Goal: Information Seeking & Learning: Learn about a topic

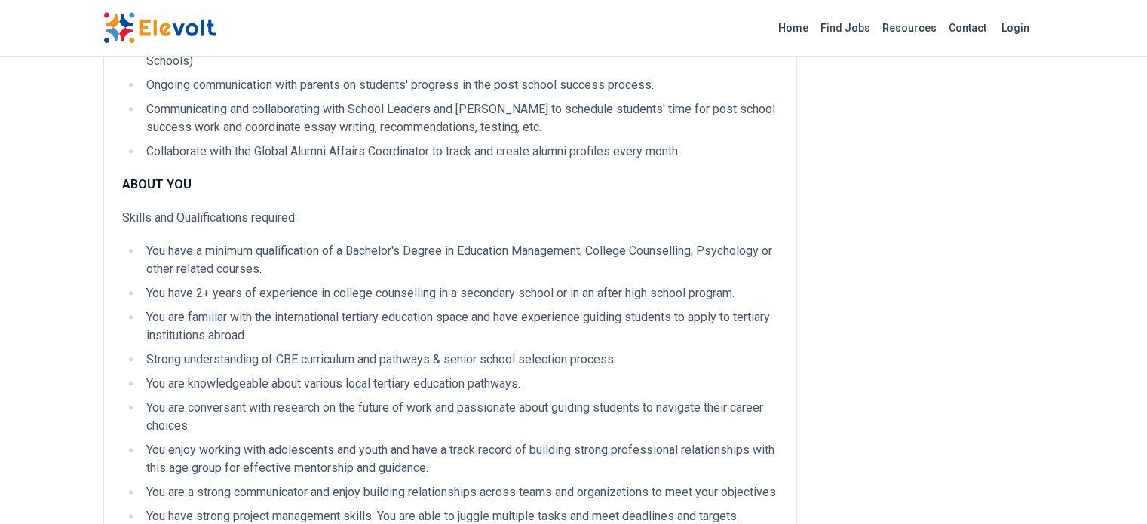
scroll to position [1748, 0]
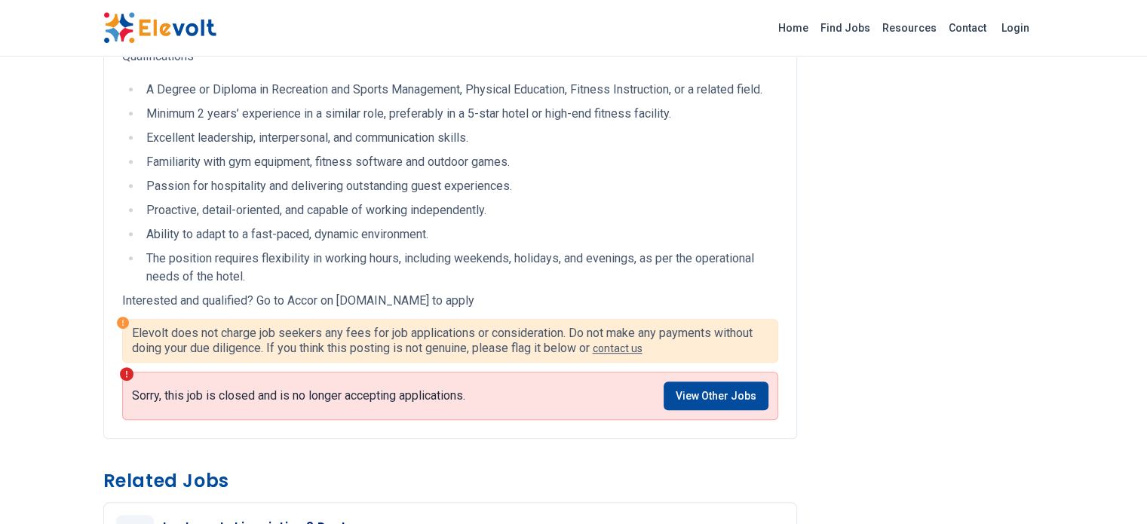
scroll to position [644, 0]
click at [876, 25] on link "Find Jobs" at bounding box center [845, 28] width 62 height 24
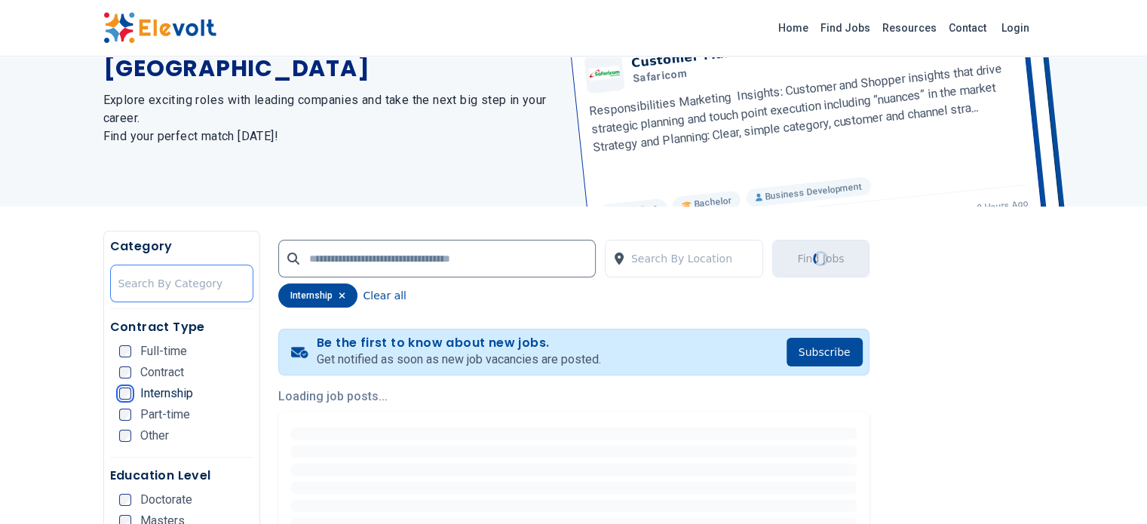
scroll to position [118, 0]
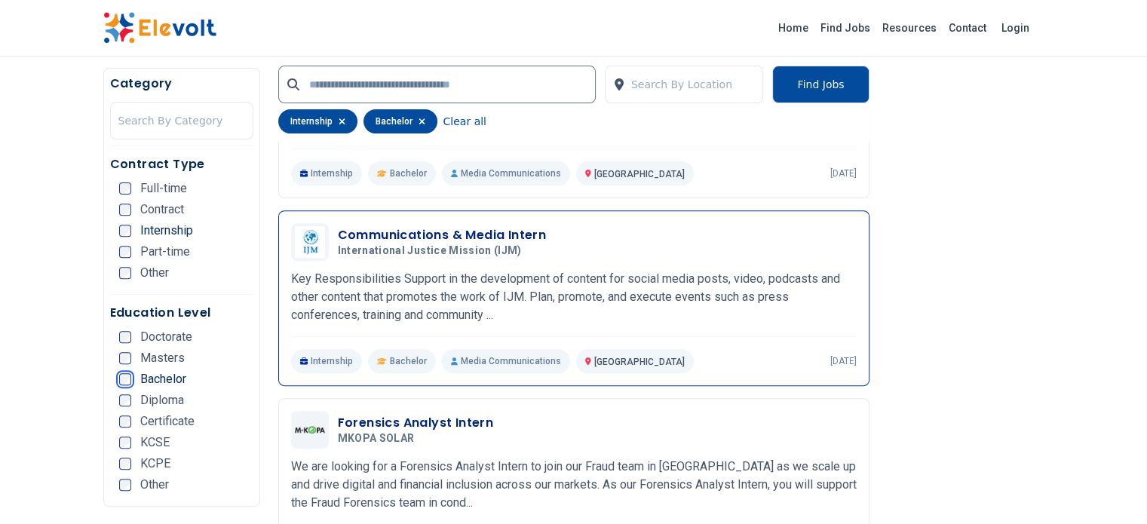
scroll to position [510, 0]
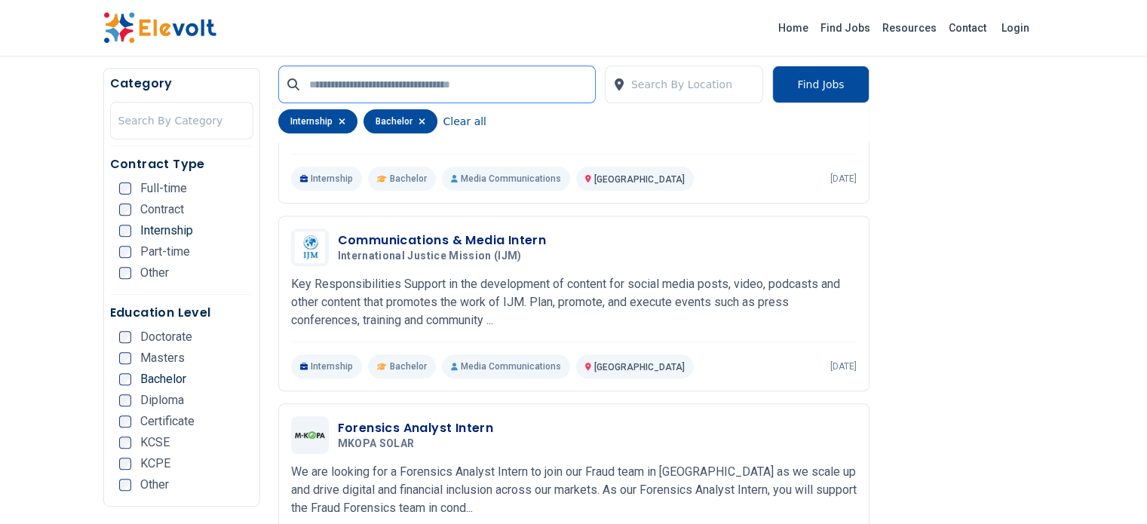
click at [465, 93] on input "text" at bounding box center [436, 85] width 317 height 38
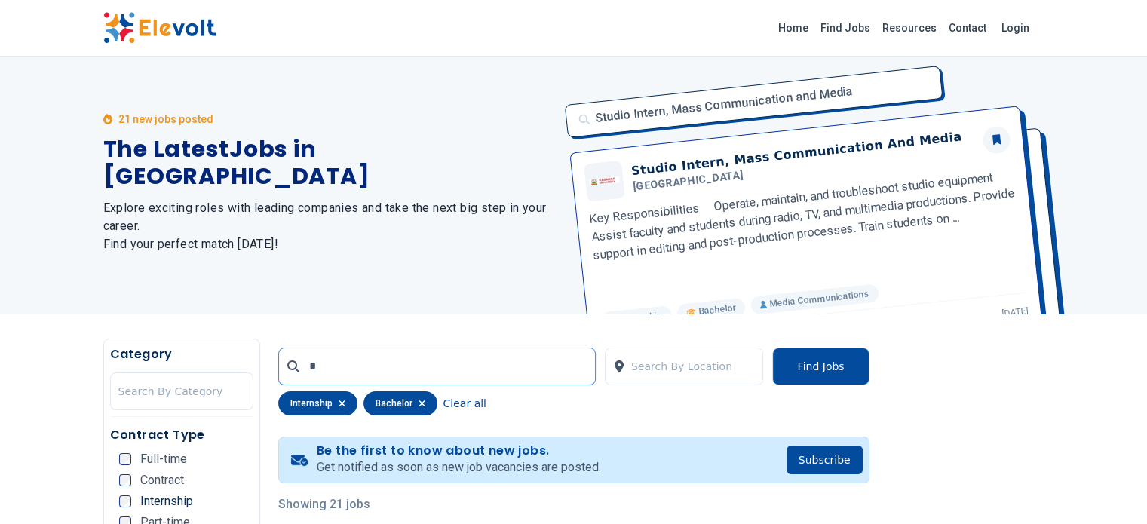
scroll to position [0, 0]
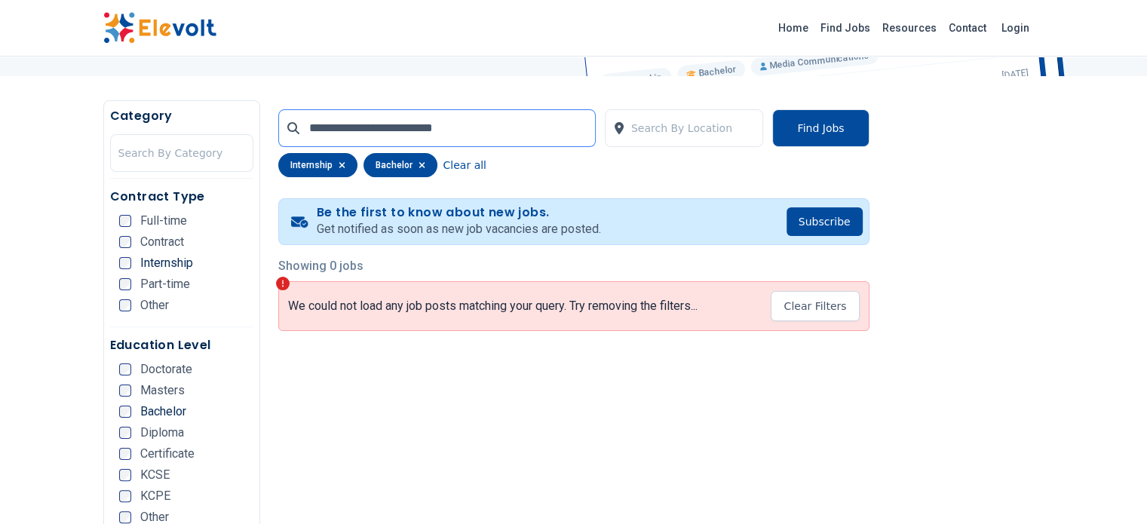
scroll to position [241, 0]
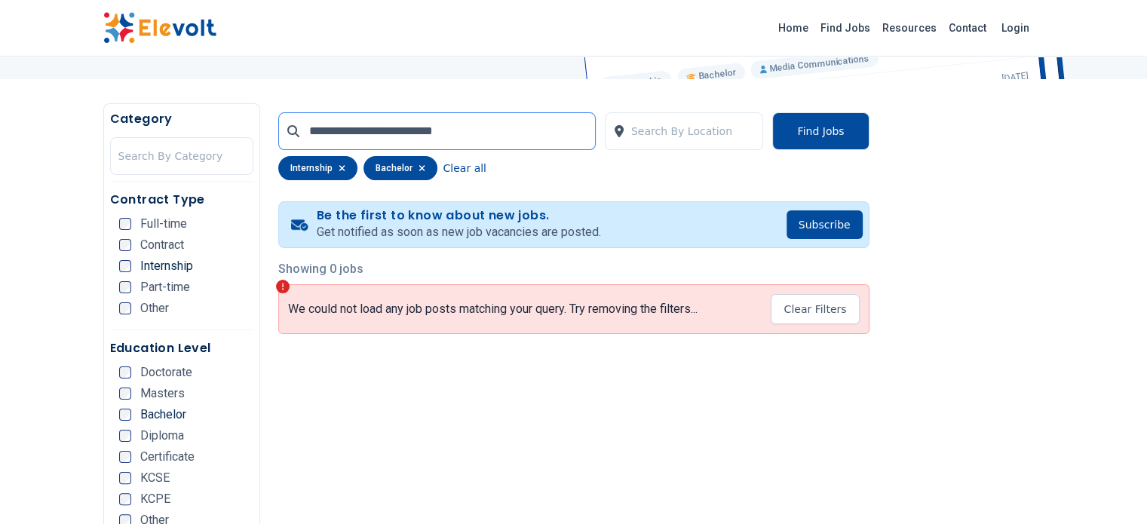
click at [284, 135] on input "**********" at bounding box center [436, 131] width 317 height 38
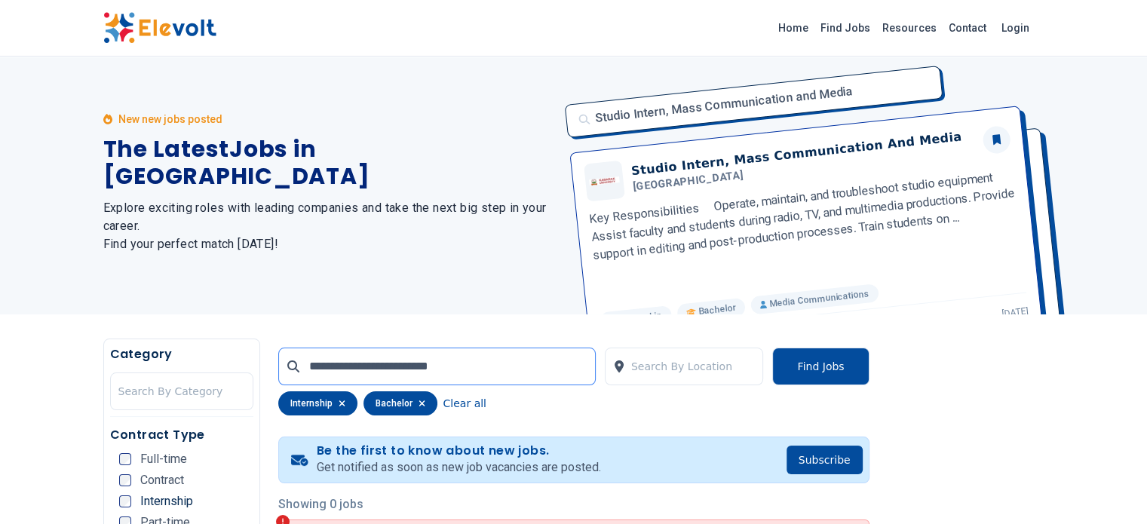
scroll to position [0, 0]
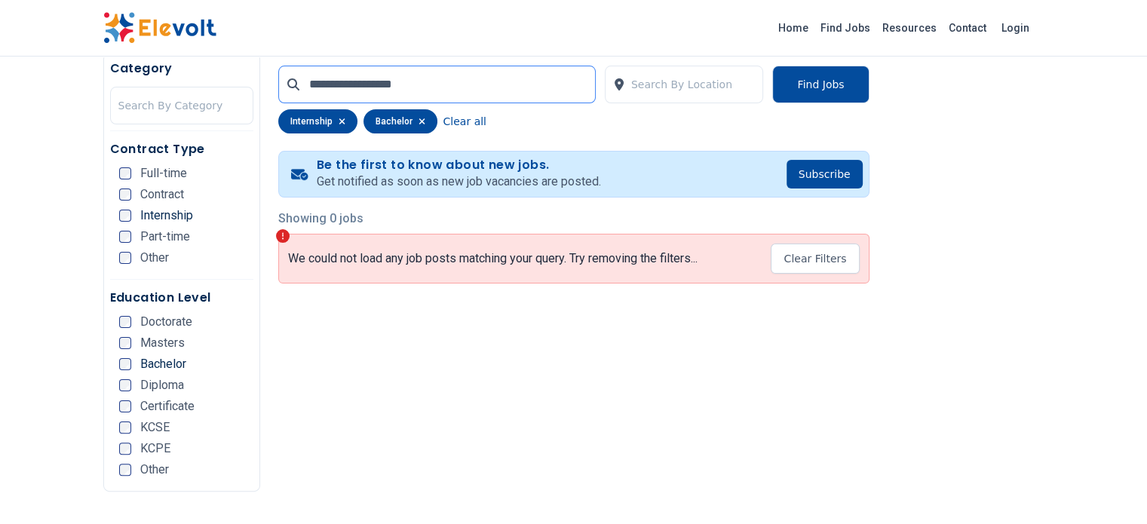
scroll to position [295, 0]
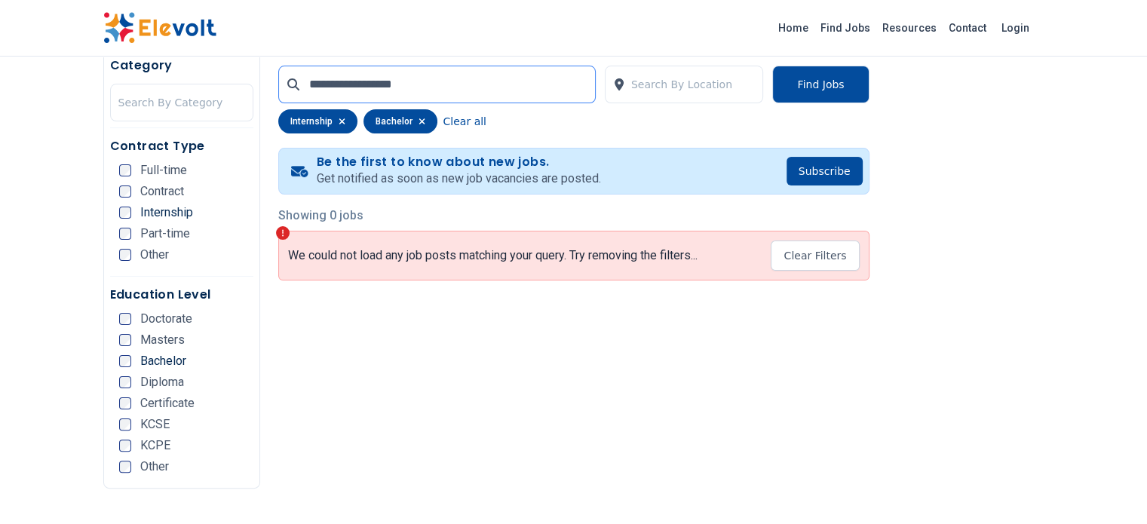
click at [308, 83] on input "**********" at bounding box center [436, 85] width 317 height 38
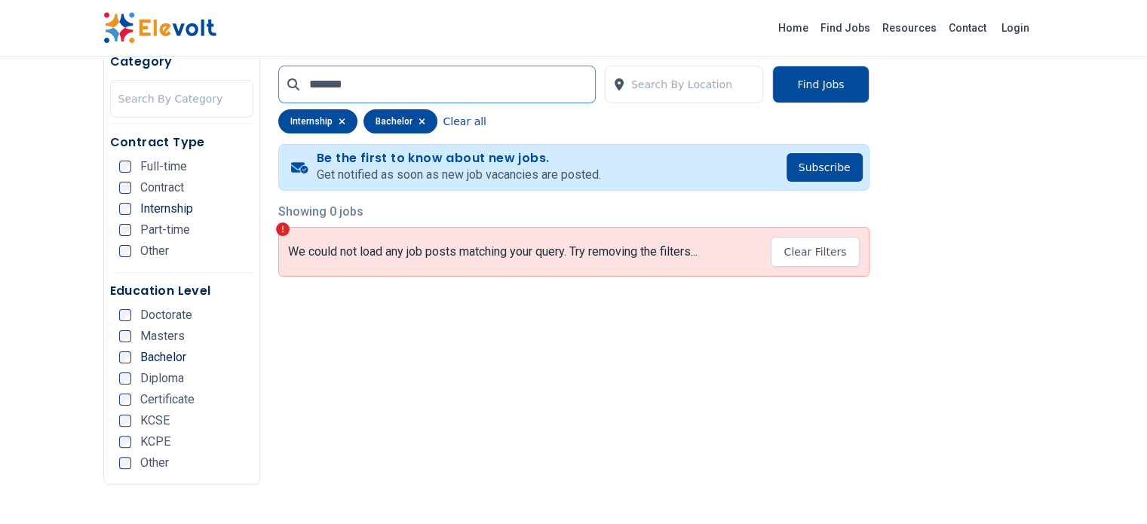
scroll to position [299, 0]
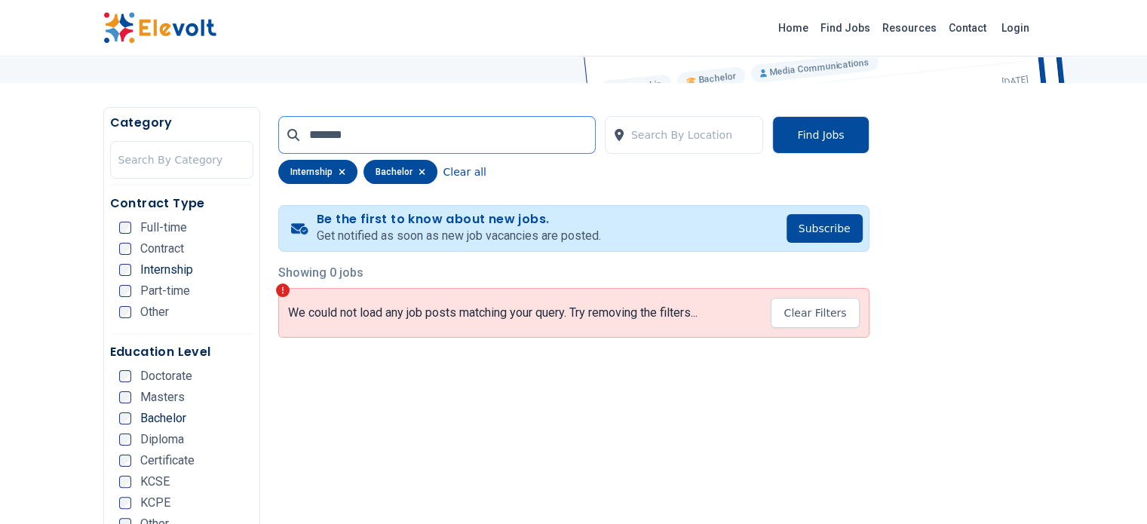
scroll to position [237, 0]
click at [302, 132] on input "******" at bounding box center [436, 136] width 317 height 38
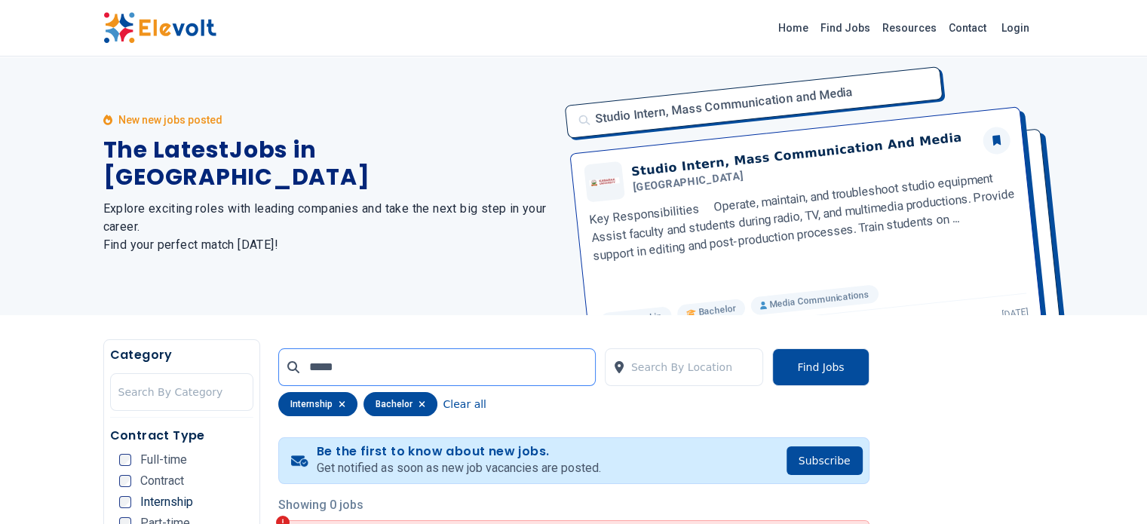
scroll to position [0, 0]
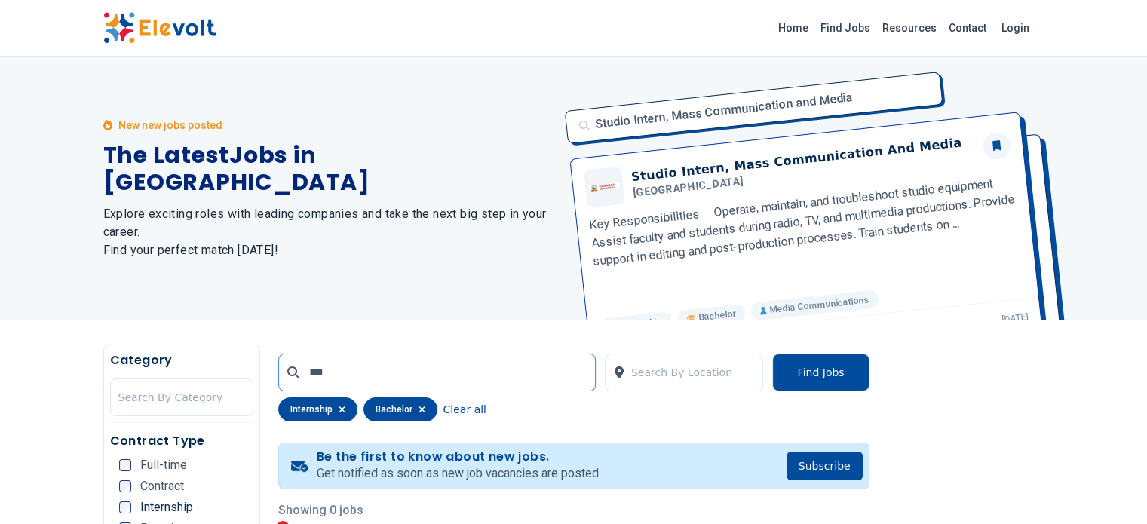
type input "*"
type input "*******"
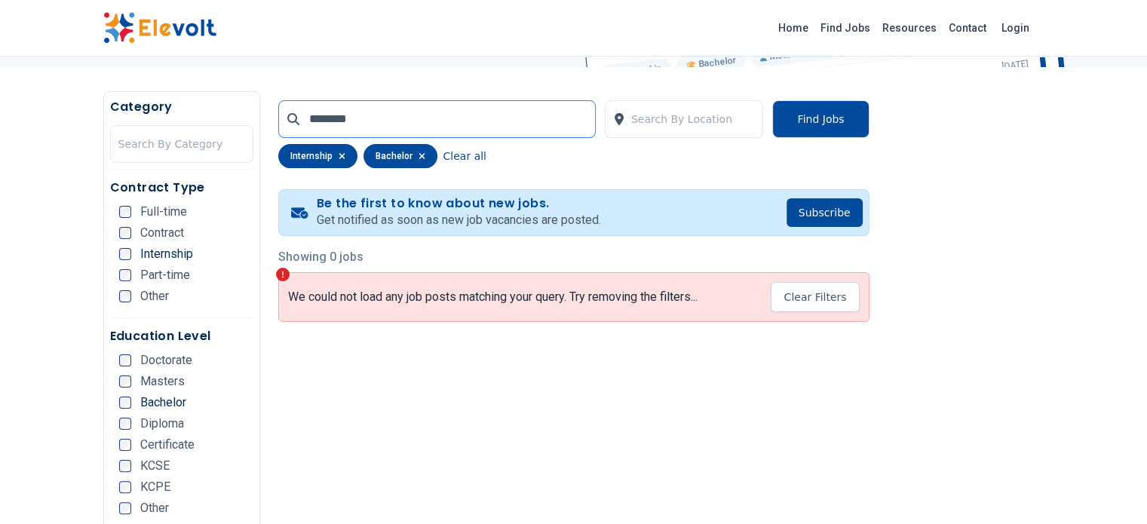
scroll to position [252, 0]
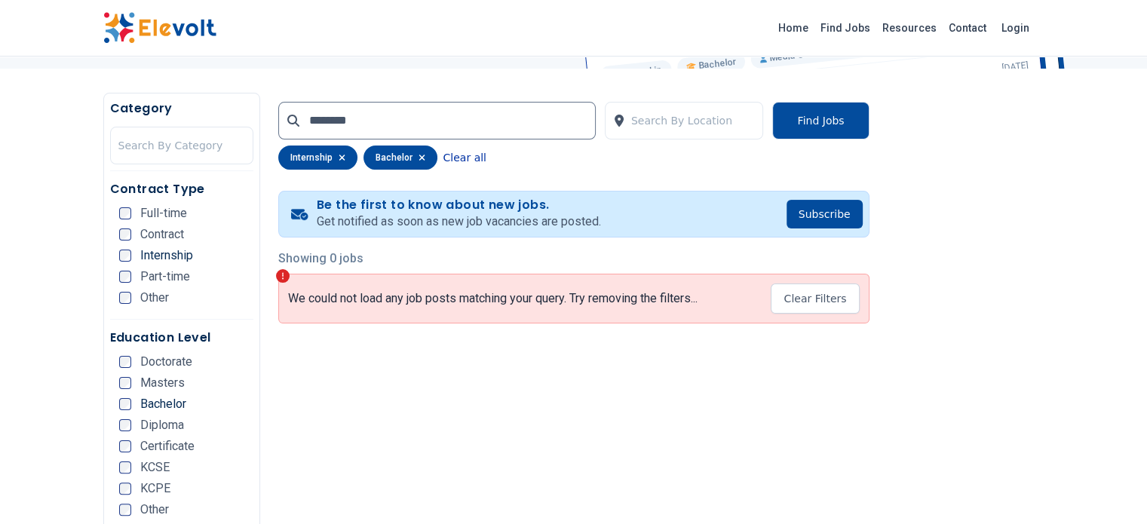
click at [443, 156] on button "Clear all" at bounding box center [464, 158] width 43 height 24
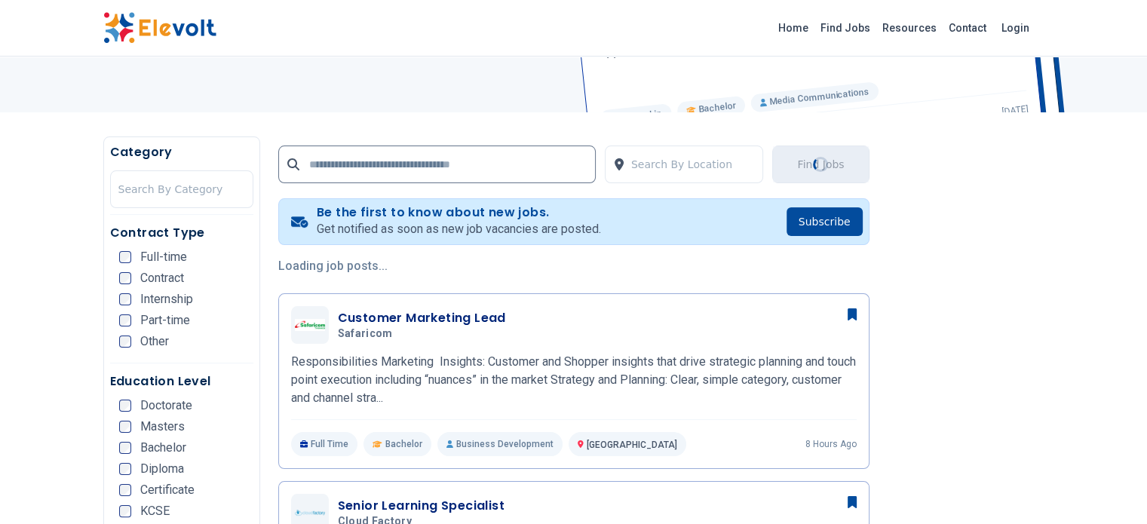
scroll to position [210, 0]
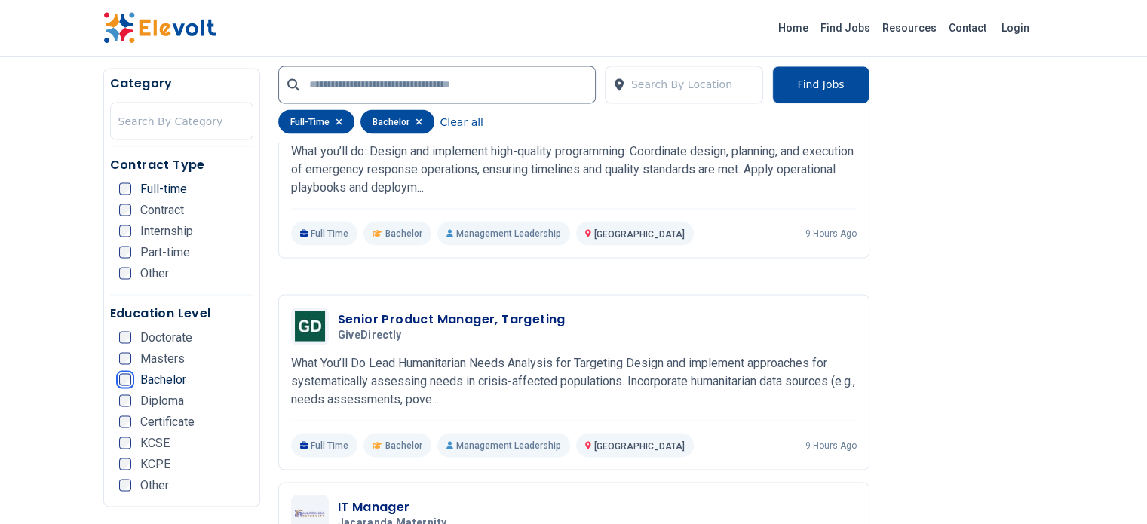
scroll to position [2729, 0]
